Goal: Transaction & Acquisition: Book appointment/travel/reservation

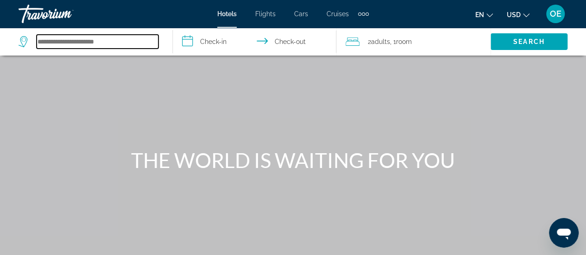
click at [102, 42] on input "Search hotel destination" at bounding box center [98, 42] width 122 height 14
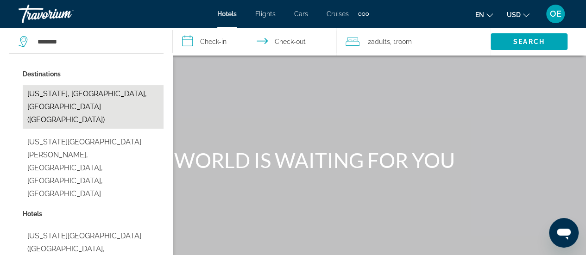
click at [45, 101] on button "[US_STATE], [GEOGRAPHIC_DATA], [GEOGRAPHIC_DATA] ([GEOGRAPHIC_DATA])" at bounding box center [93, 107] width 141 height 44
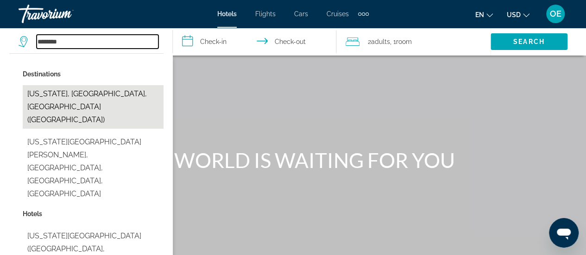
type input "**********"
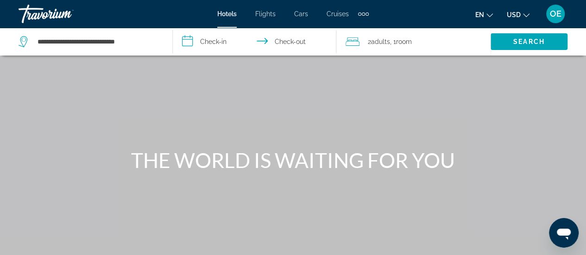
click at [218, 38] on input "**********" at bounding box center [256, 43] width 167 height 31
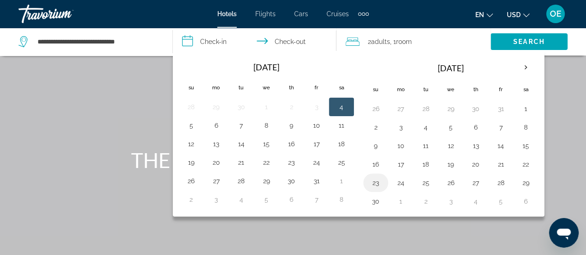
click at [371, 183] on button "23" at bounding box center [375, 182] width 15 height 13
click at [473, 183] on button "27" at bounding box center [475, 182] width 15 height 13
type input "**********"
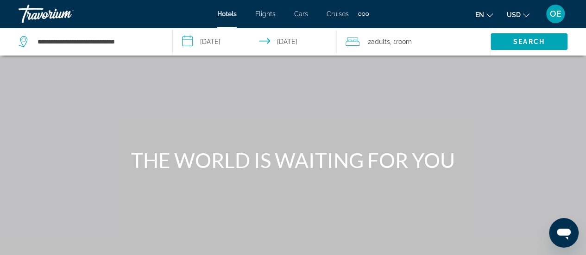
click at [418, 38] on div "2 Adult Adults , 1 Room rooms" at bounding box center [418, 41] width 145 height 13
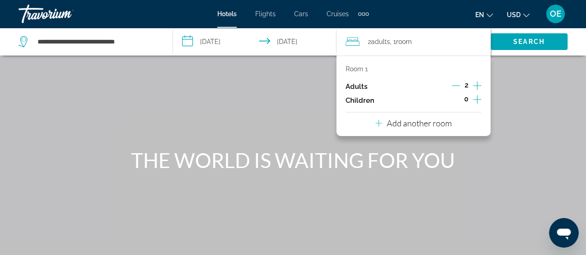
click at [480, 88] on icon "Increment adults" at bounding box center [477, 85] width 8 height 11
click at [480, 99] on icon "Increment children" at bounding box center [477, 99] width 8 height 8
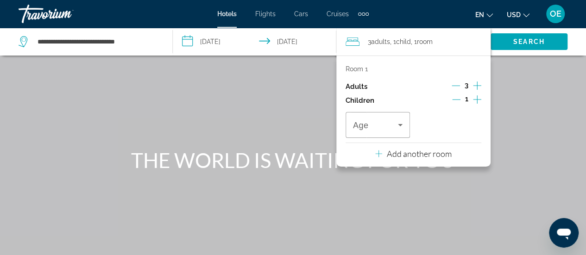
click at [480, 100] on icon "Increment children" at bounding box center [477, 99] width 8 height 11
click at [388, 129] on span "Travelers: 3 adults, 2 children" at bounding box center [375, 125] width 45 height 11
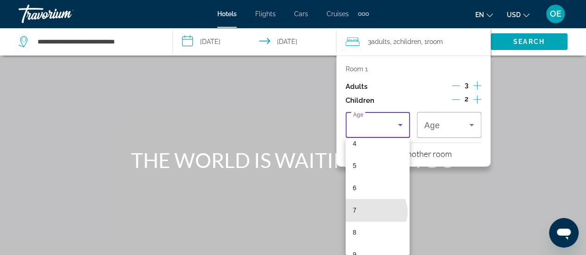
scroll to position [107, 0]
click at [372, 216] on mat-option "8" at bounding box center [378, 224] width 64 height 22
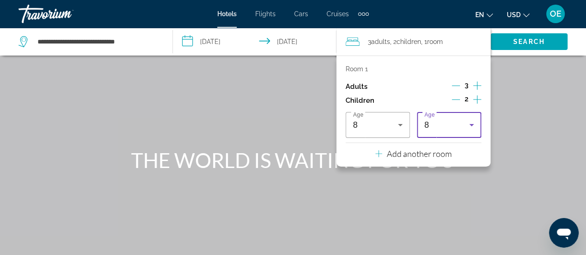
click at [471, 125] on icon "Travelers: 3 adults, 2 children" at bounding box center [471, 125] width 5 height 2
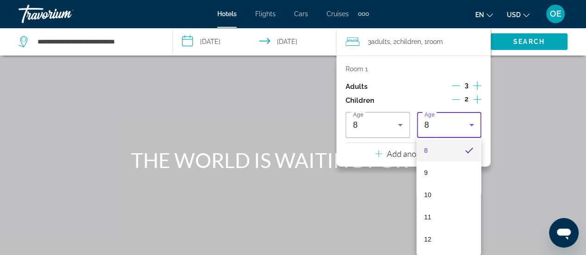
scroll to position [184, 0]
click at [441, 239] on mat-option "12" at bounding box center [448, 236] width 64 height 22
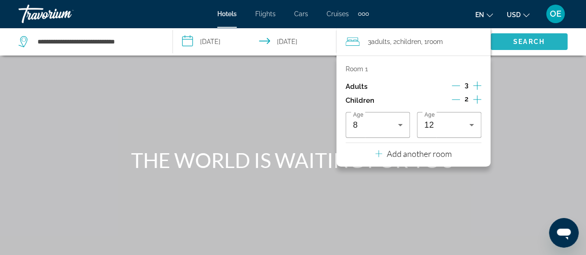
click at [547, 44] on span "Search" at bounding box center [529, 42] width 77 height 22
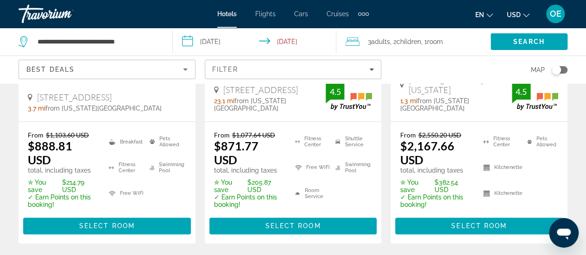
scroll to position [645, 0]
